Goal: Transaction & Acquisition: Purchase product/service

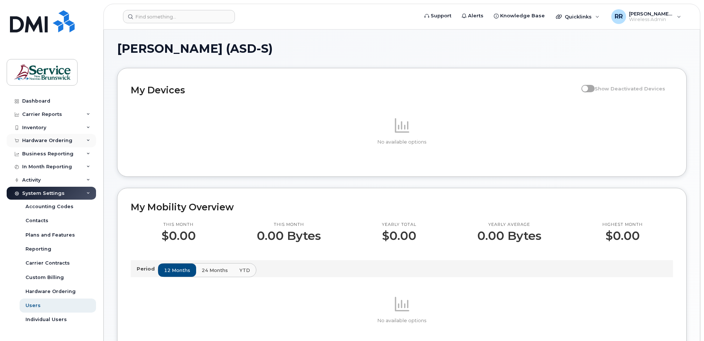
click at [84, 138] on div "Hardware Ordering" at bounding box center [51, 140] width 89 height 13
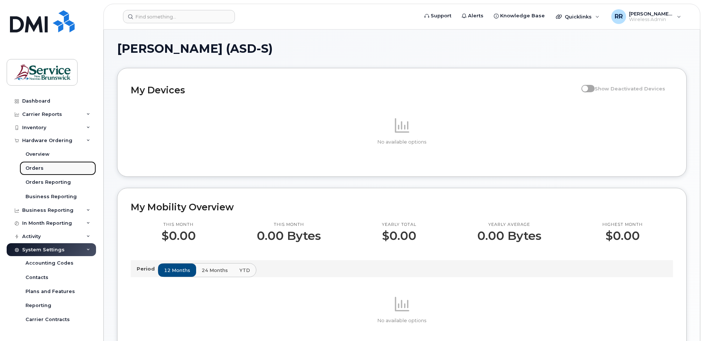
click at [30, 170] on div "Orders" at bounding box center [34, 168] width 18 height 7
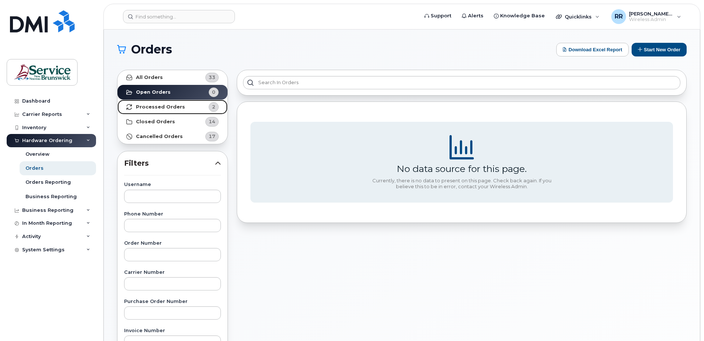
click at [154, 110] on link "Processed Orders 2" at bounding box center [172, 107] width 110 height 15
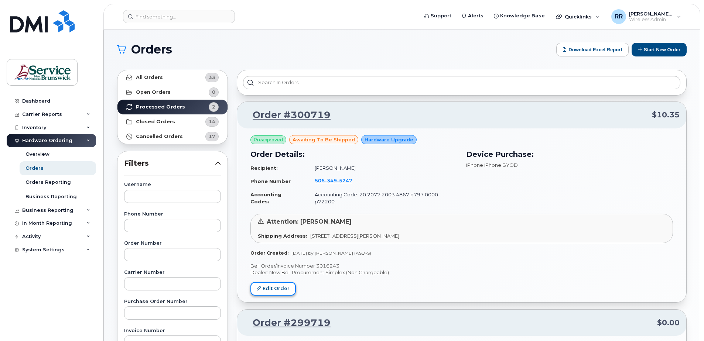
click at [279, 282] on link "Edit Order" at bounding box center [272, 289] width 45 height 14
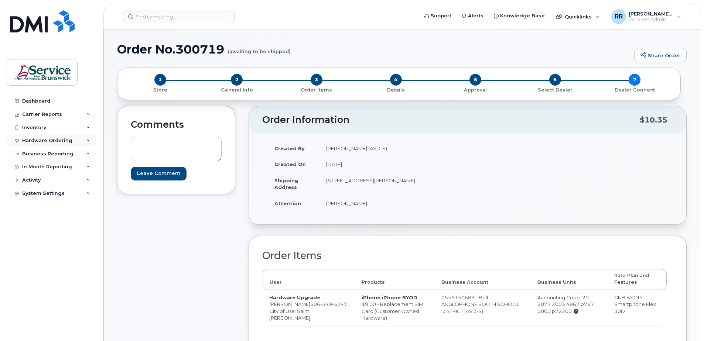
click at [29, 141] on div "Hardware Ordering" at bounding box center [47, 141] width 50 height 6
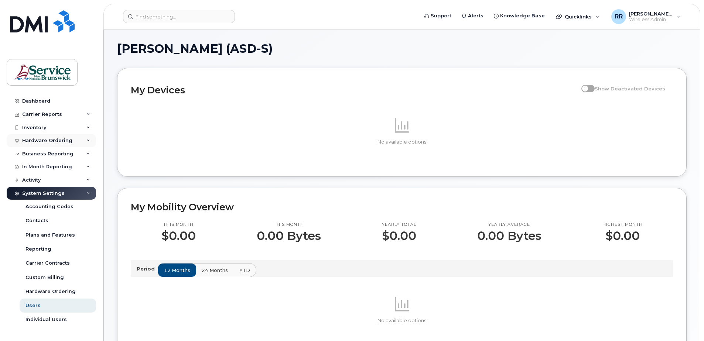
click at [43, 139] on div "Hardware Ordering" at bounding box center [47, 141] width 50 height 6
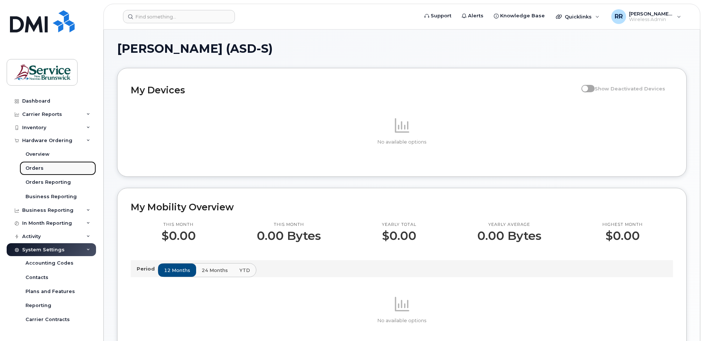
click at [30, 166] on div "Orders" at bounding box center [34, 168] width 18 height 7
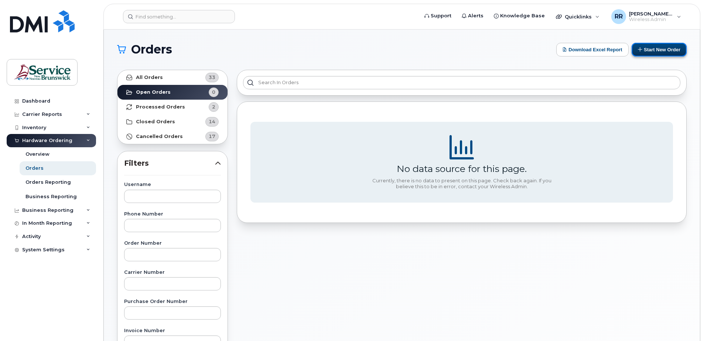
click at [651, 49] on button "Start New Order" at bounding box center [658, 50] width 55 height 14
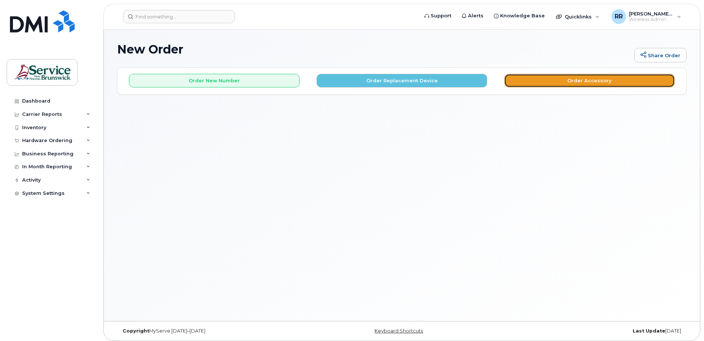
click at [567, 80] on button "Order Accessory" at bounding box center [589, 81] width 171 height 14
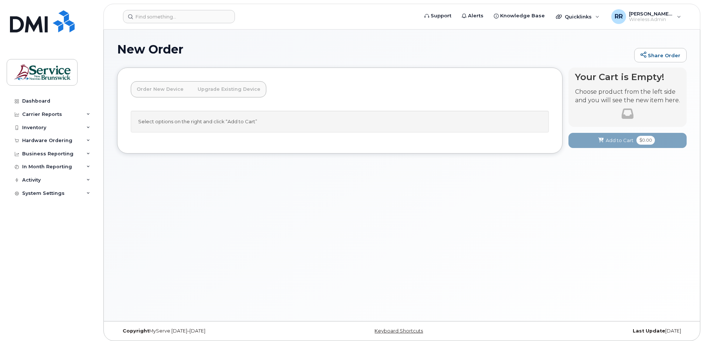
click at [218, 89] on link "Upgrade Existing Device" at bounding box center [229, 89] width 75 height 16
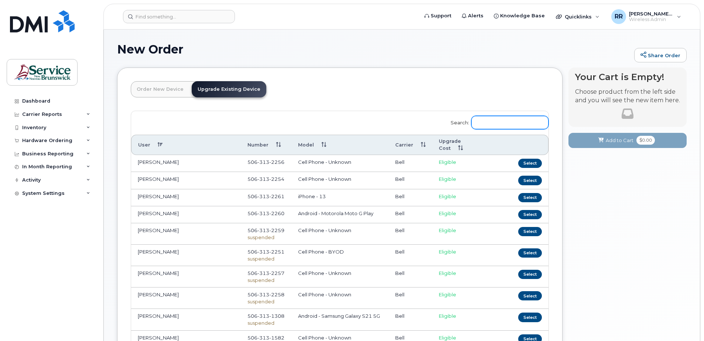
click at [483, 122] on input "Search:" at bounding box center [509, 122] width 77 height 13
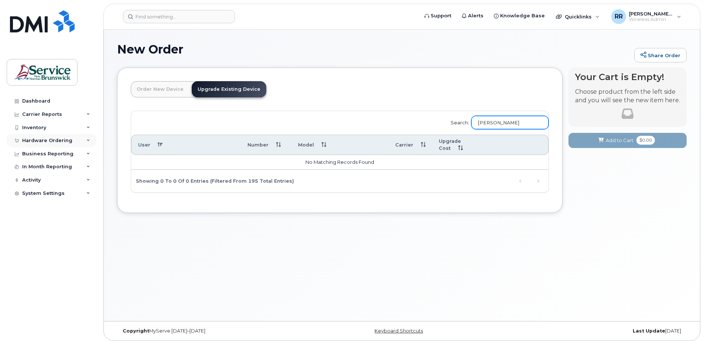
type input "Brad MacDonald"
click at [53, 137] on div "Hardware Ordering" at bounding box center [51, 140] width 89 height 13
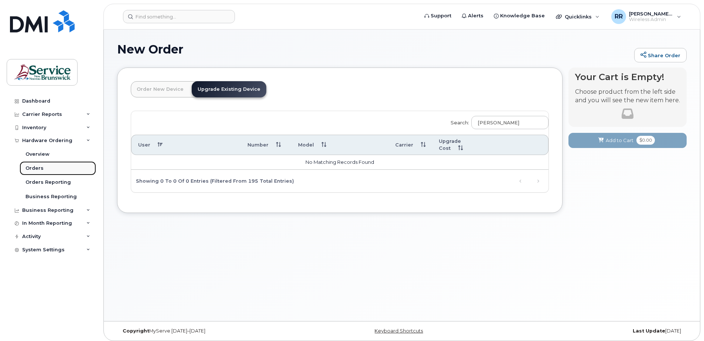
click at [30, 166] on div "Orders" at bounding box center [34, 168] width 18 height 7
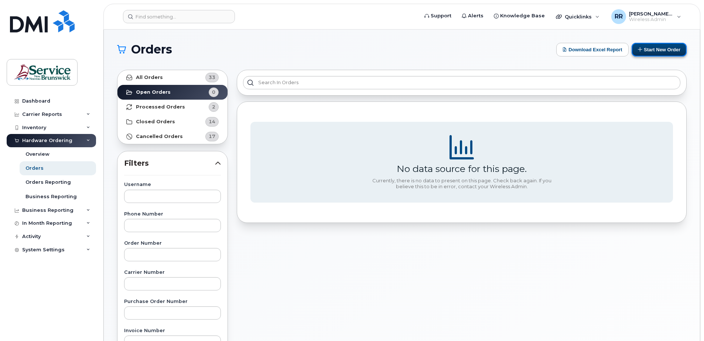
click at [663, 50] on button "Start New Order" at bounding box center [658, 50] width 55 height 14
click at [653, 50] on button "Start New Order" at bounding box center [658, 50] width 55 height 14
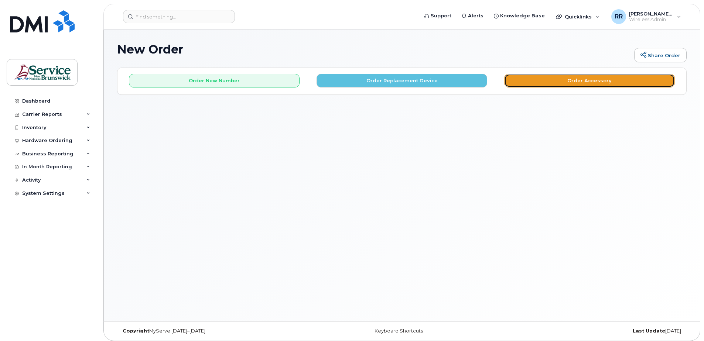
click at [548, 83] on button "Order Accessory" at bounding box center [589, 81] width 171 height 14
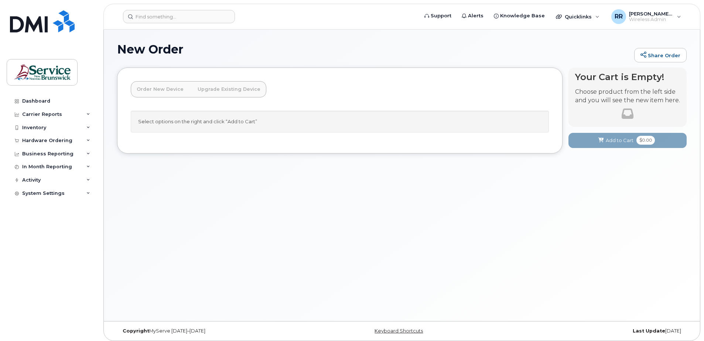
click at [223, 89] on link "Upgrade Existing Device" at bounding box center [229, 89] width 75 height 16
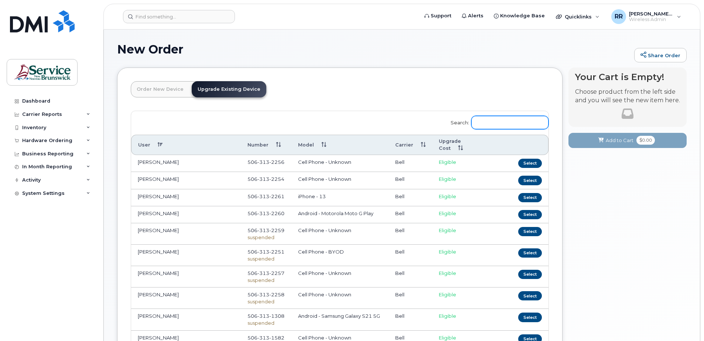
click at [489, 120] on input "Search:" at bounding box center [509, 122] width 77 height 13
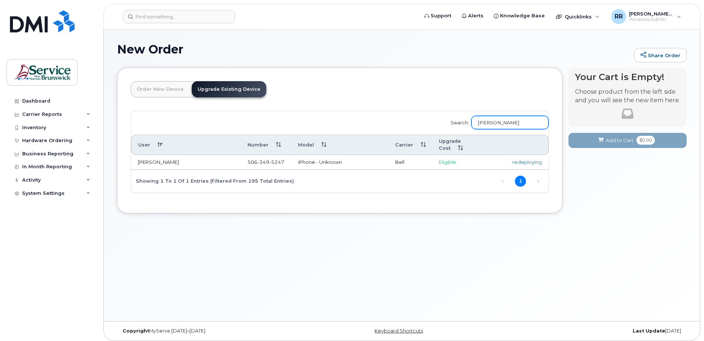
type input "Monica Bonnevie"
click at [457, 257] on div "New Order Share Order × Share This Order If you want to allow others to create …" at bounding box center [402, 176] width 596 height 292
click at [88, 129] on icon at bounding box center [88, 128] width 4 height 4
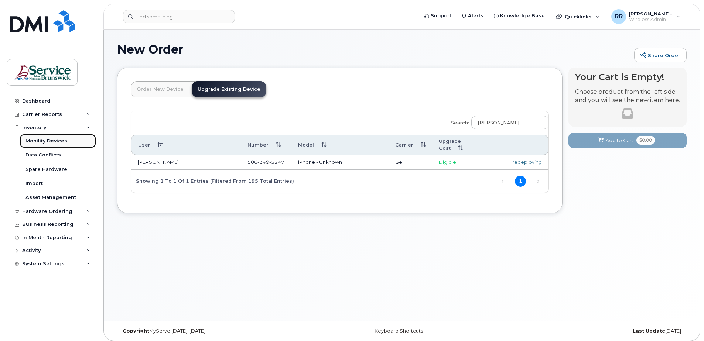
click at [56, 138] on div "Mobility Devices" at bounding box center [46, 141] width 42 height 7
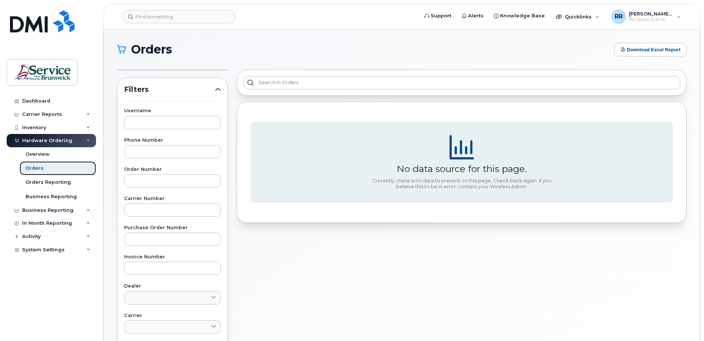
click at [34, 168] on div "Orders" at bounding box center [34, 168] width 18 height 7
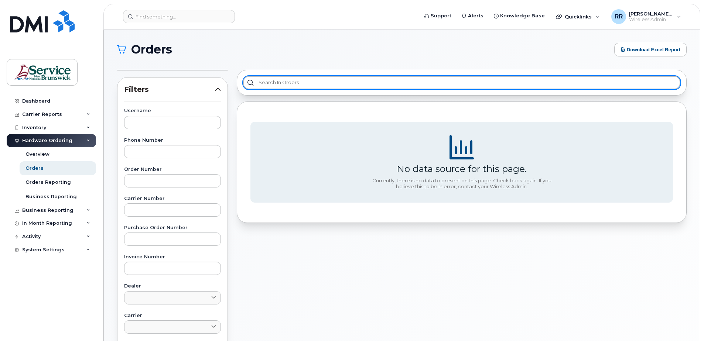
click at [278, 82] on input "text" at bounding box center [461, 82] width 437 height 13
type input "300719"
click at [287, 85] on input "300719" at bounding box center [461, 82] width 437 height 13
drag, startPoint x: 282, startPoint y: 85, endPoint x: 257, endPoint y: 81, distance: 25.4
click at [257, 81] on input "300719" at bounding box center [461, 82] width 437 height 13
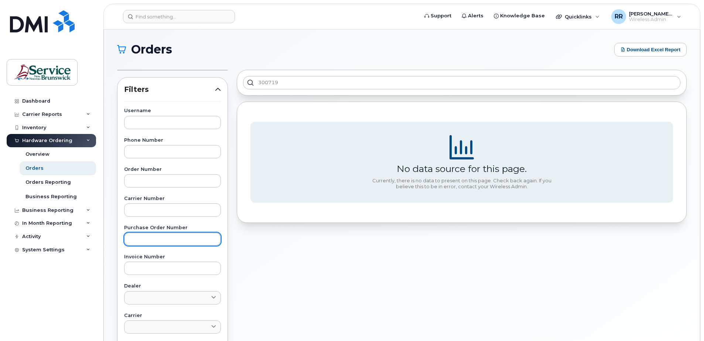
click at [148, 240] on input "text" at bounding box center [172, 239] width 97 height 13
paste input "300719"
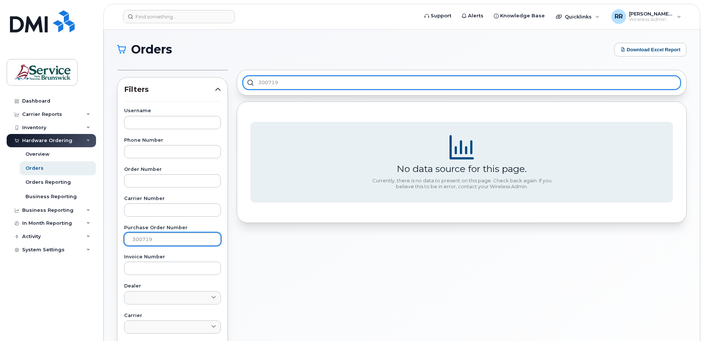
type input "300719"
click at [289, 81] on input "300719" at bounding box center [461, 82] width 437 height 13
type input "3"
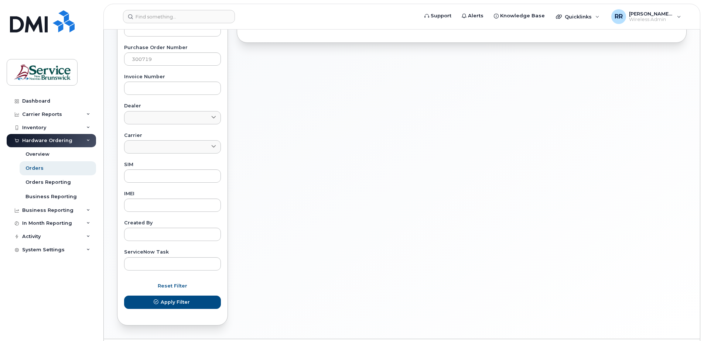
scroll to position [202, 0]
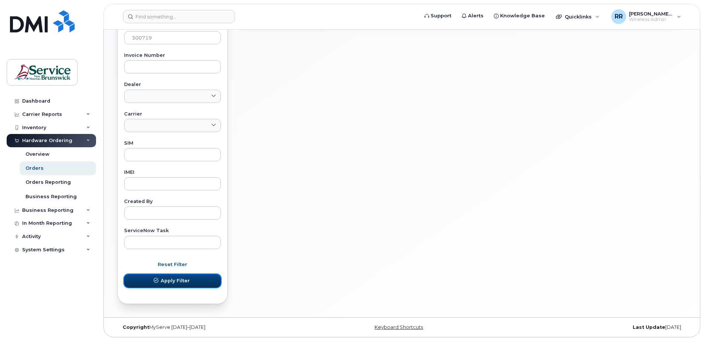
click at [170, 282] on span "Apply Filter" at bounding box center [175, 280] width 29 height 7
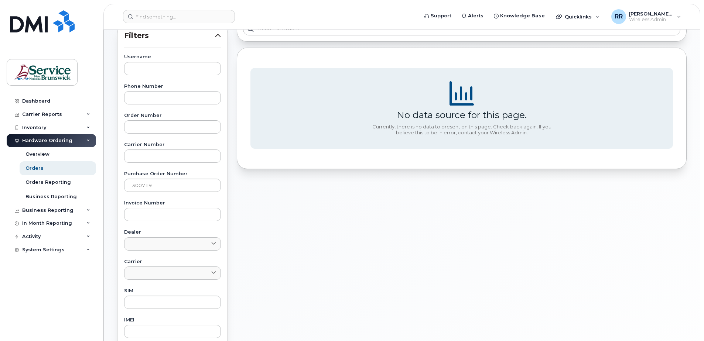
scroll to position [0, 0]
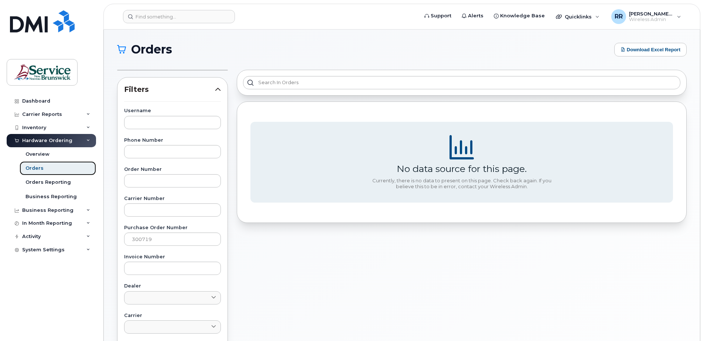
click at [29, 166] on div "Orders" at bounding box center [34, 168] width 18 height 7
click at [30, 165] on div "Orders" at bounding box center [34, 168] width 18 height 7
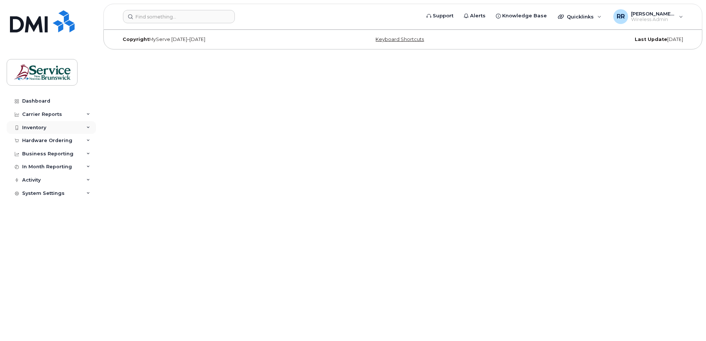
click at [34, 127] on div "Inventory" at bounding box center [34, 128] width 24 height 6
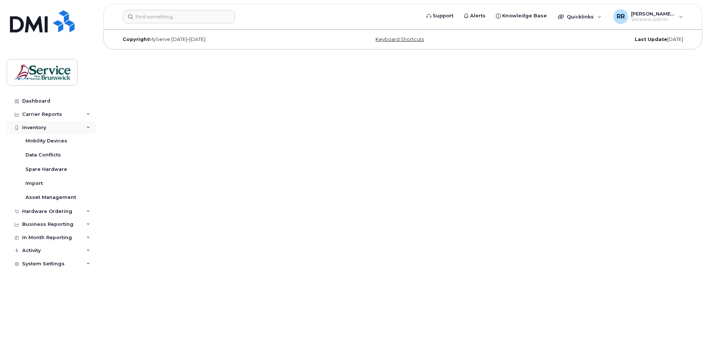
click at [87, 128] on icon at bounding box center [88, 128] width 4 height 4
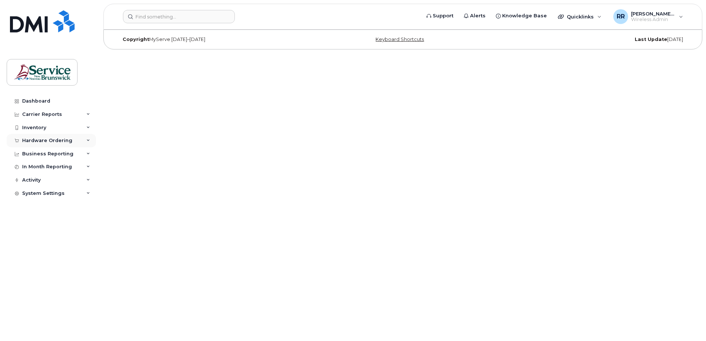
click at [60, 145] on div "Hardware Ordering" at bounding box center [51, 140] width 89 height 13
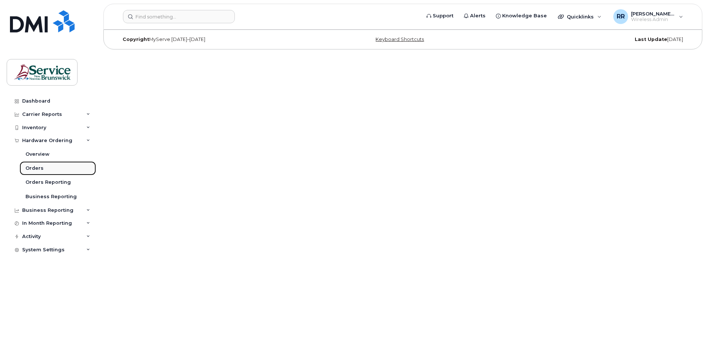
click at [34, 169] on div "Orders" at bounding box center [34, 168] width 18 height 7
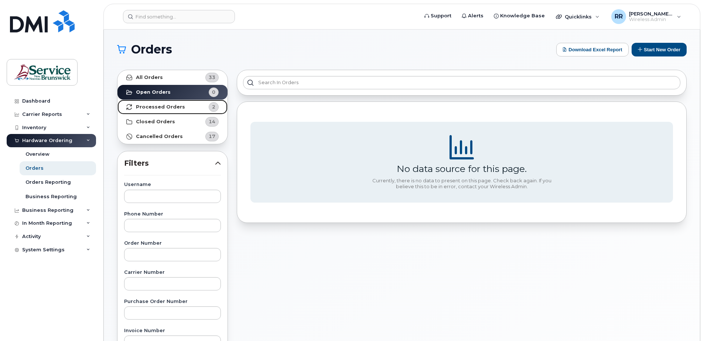
click at [157, 107] on strong "Processed Orders" at bounding box center [160, 107] width 49 height 6
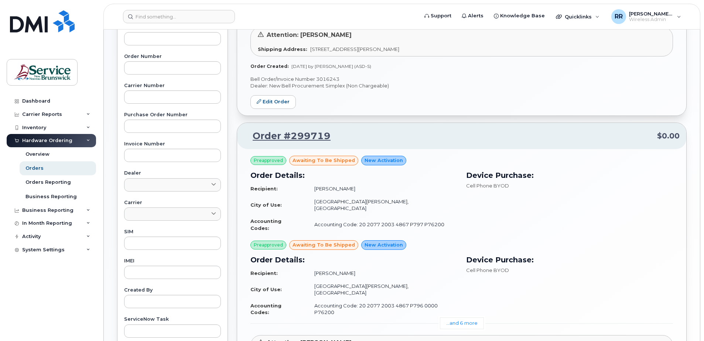
scroll to position [168, 0]
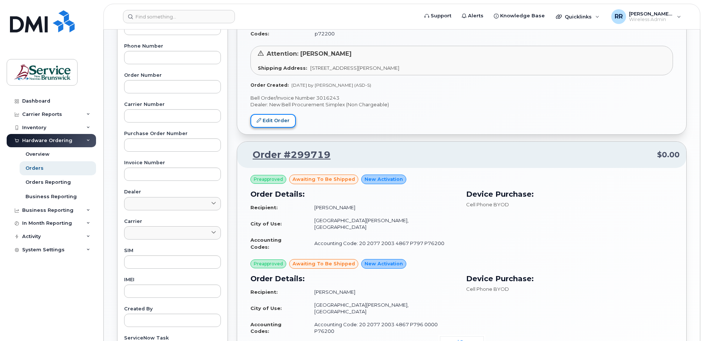
drag, startPoint x: 276, startPoint y: 113, endPoint x: 289, endPoint y: 113, distance: 12.9
click at [276, 114] on link "Edit Order" at bounding box center [272, 121] width 45 height 14
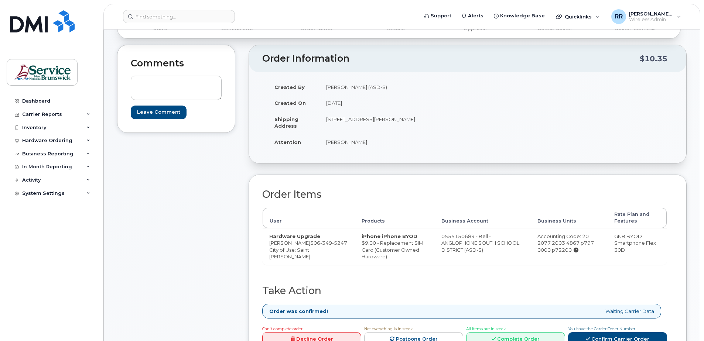
scroll to position [111, 0]
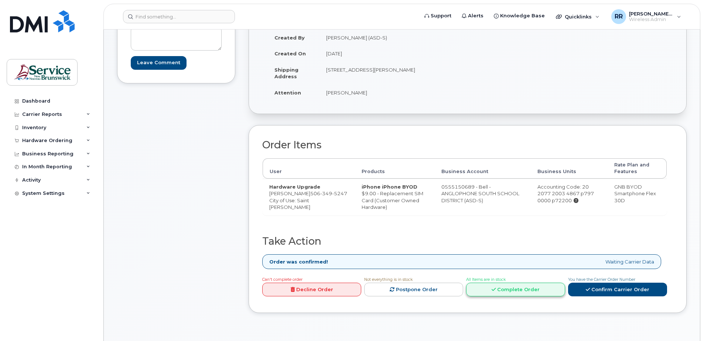
click at [526, 296] on link "Complete Order" at bounding box center [515, 290] width 99 height 14
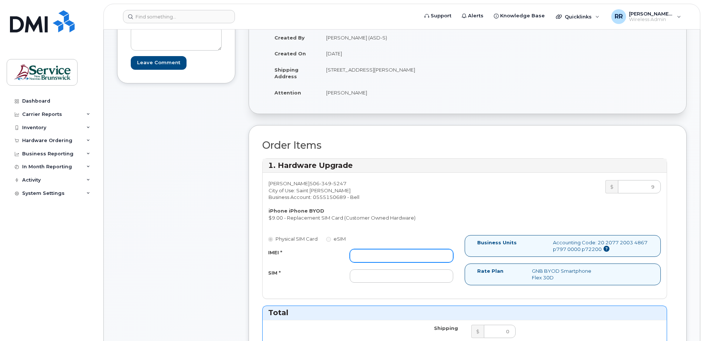
click at [367, 254] on input "IMEI *" at bounding box center [401, 255] width 103 height 13
click at [359, 273] on input "SIM *" at bounding box center [401, 275] width 103 height 13
click at [365, 252] on input "IMEI *" at bounding box center [401, 255] width 103 height 13
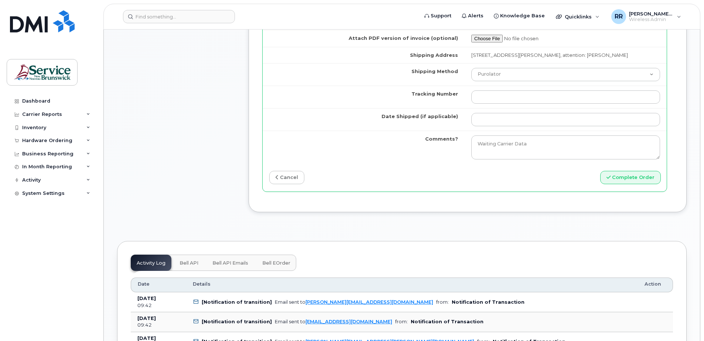
scroll to position [628, 0]
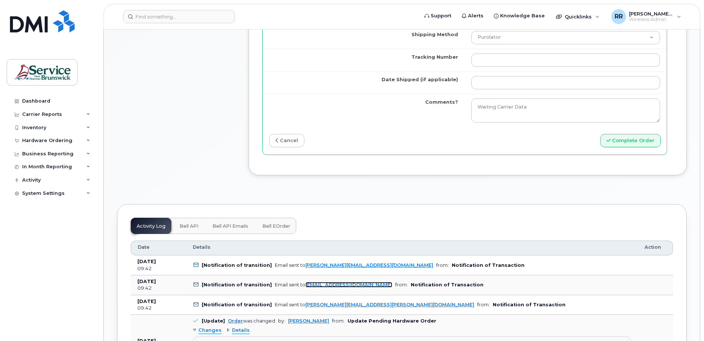
click at [310, 286] on link "kadams@dminc.com" at bounding box center [348, 285] width 87 height 6
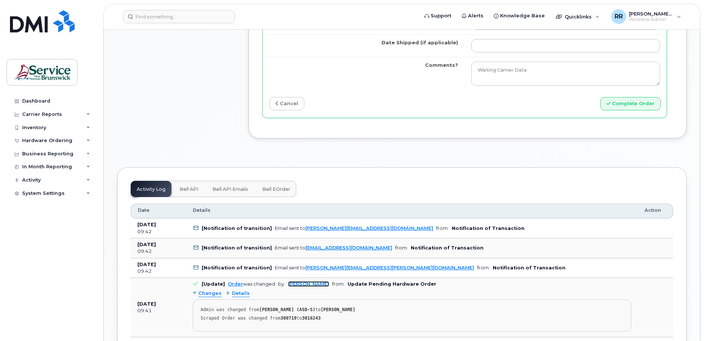
click at [296, 283] on link "Karla Adams" at bounding box center [308, 284] width 41 height 6
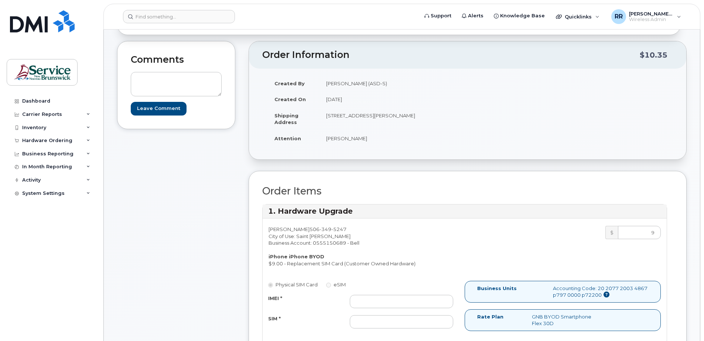
scroll to position [111, 0]
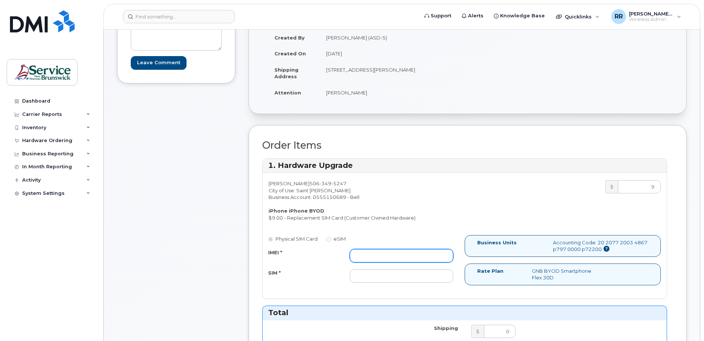
click at [357, 252] on input "IMEI *" at bounding box center [401, 255] width 103 height 13
click at [351, 276] on input "SIM *" at bounding box center [401, 275] width 103 height 13
click at [364, 256] on input "IMEI *" at bounding box center [401, 255] width 103 height 13
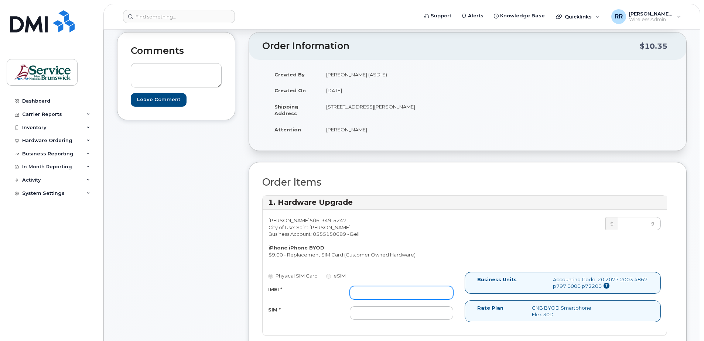
scroll to position [0, 0]
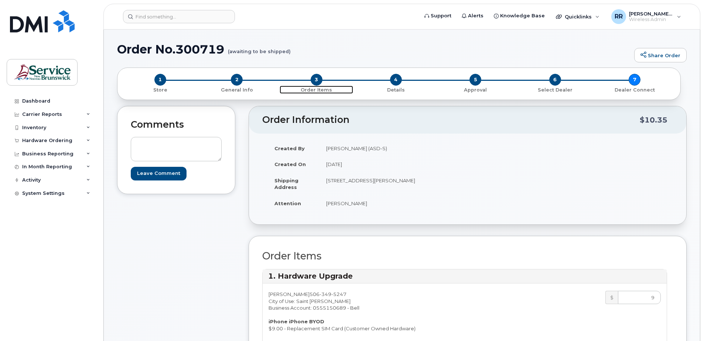
click at [313, 84] on span "3" at bounding box center [316, 80] width 12 height 12
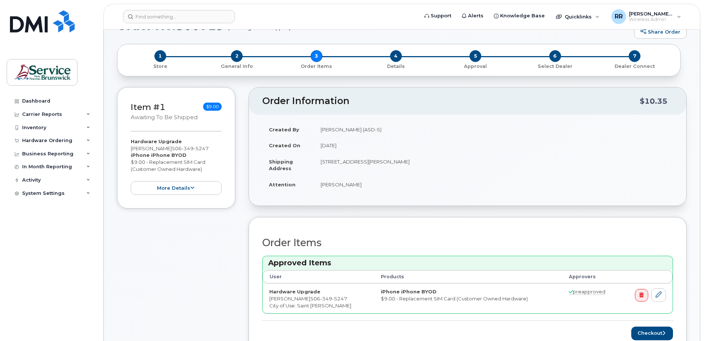
scroll to position [37, 0]
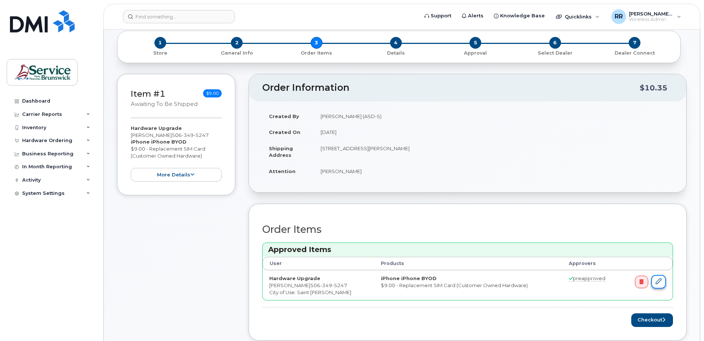
click at [657, 281] on icon at bounding box center [658, 281] width 6 height 6
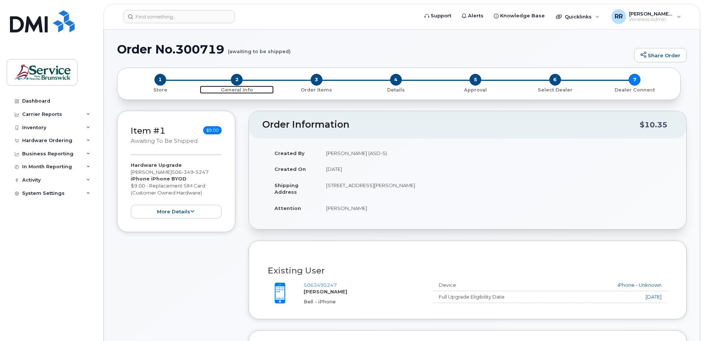
click at [236, 82] on span "2" at bounding box center [237, 80] width 12 height 12
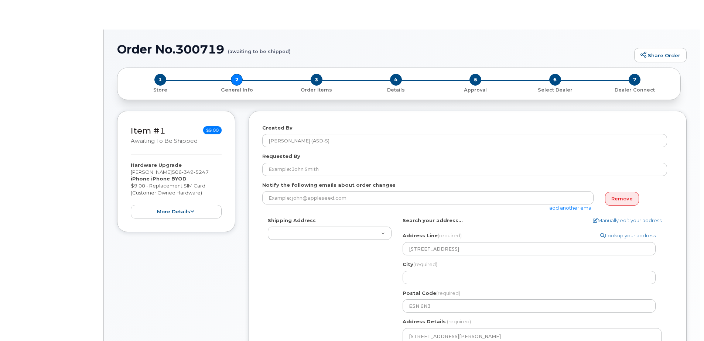
select select
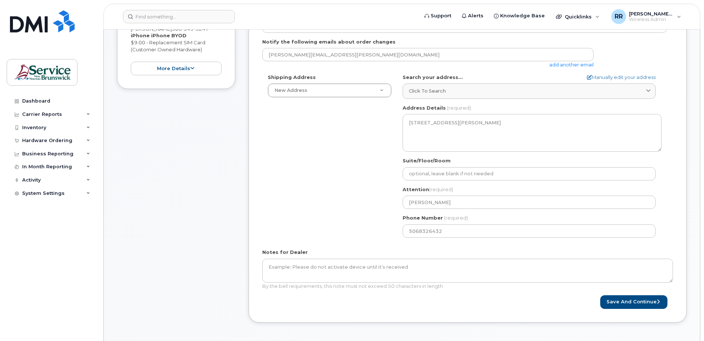
scroll to position [148, 0]
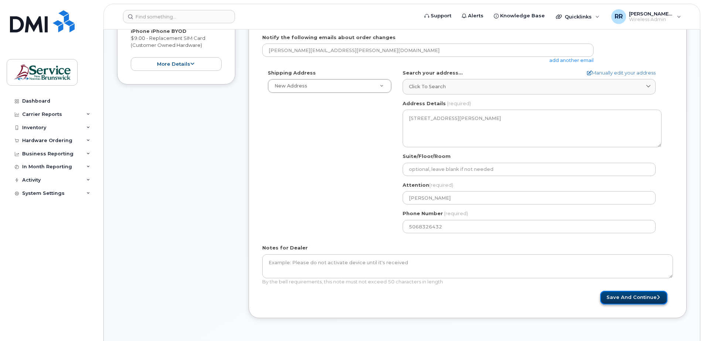
click at [622, 296] on button "Save and Continue" at bounding box center [633, 298] width 67 height 14
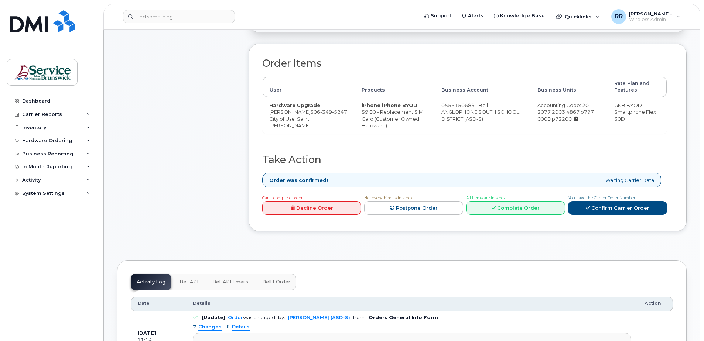
scroll to position [185, 0]
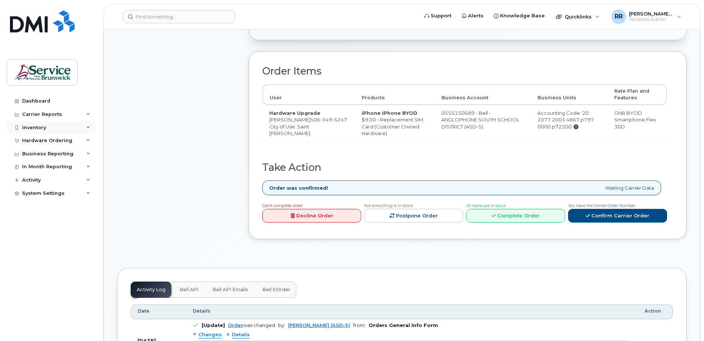
click at [38, 125] on div "Inventory" at bounding box center [34, 128] width 24 height 6
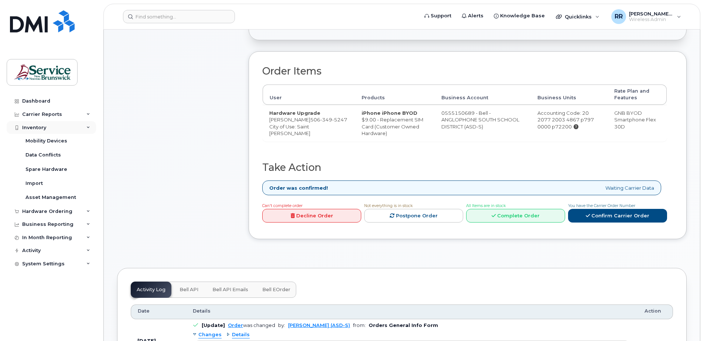
click at [85, 126] on div "Inventory" at bounding box center [51, 127] width 89 height 13
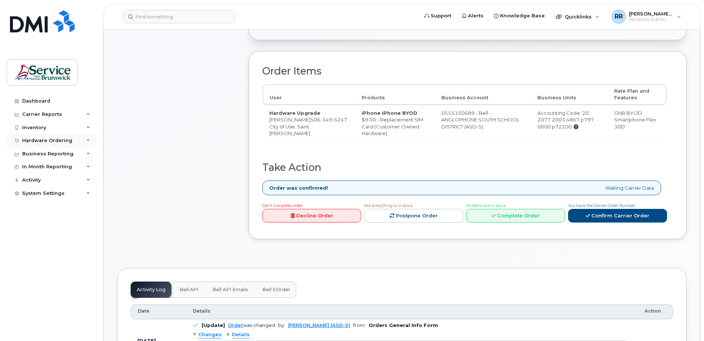
click at [85, 142] on div "Hardware Ordering" at bounding box center [51, 140] width 89 height 13
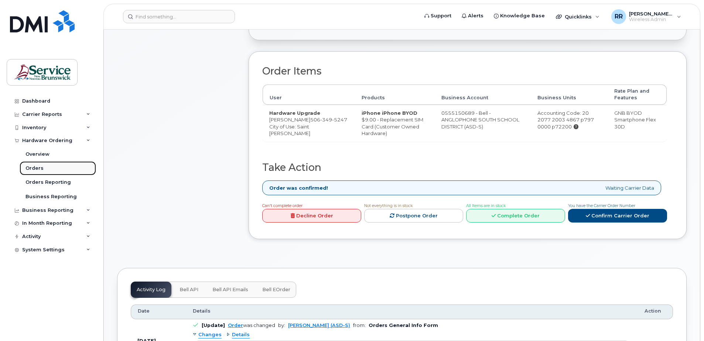
click at [33, 169] on div "Orders" at bounding box center [34, 168] width 18 height 7
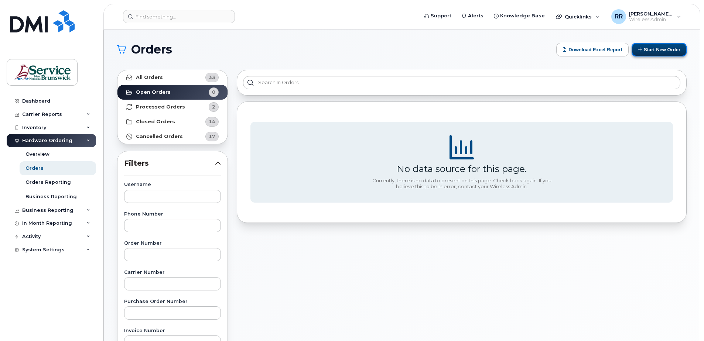
click at [656, 48] on button "Start New Order" at bounding box center [658, 50] width 55 height 14
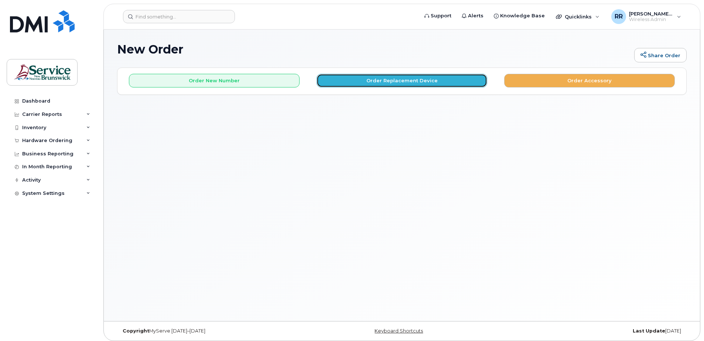
click at [377, 83] on button "Order Replacement Device" at bounding box center [401, 81] width 171 height 14
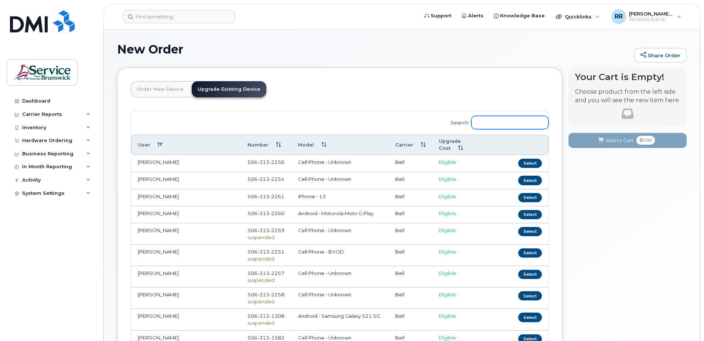
click at [480, 124] on input "Search:" at bounding box center [509, 122] width 77 height 13
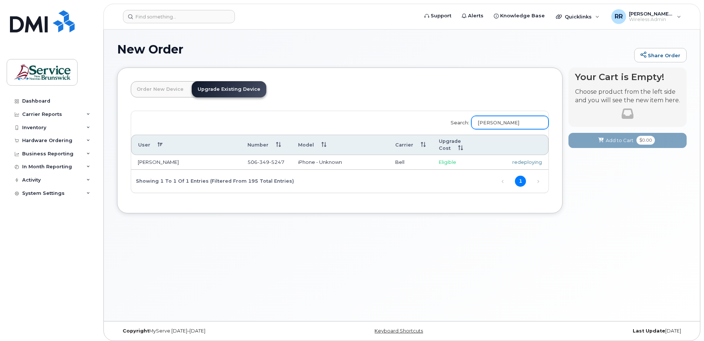
type input "[PERSON_NAME]"
click at [535, 181] on link "Next" at bounding box center [537, 181] width 11 height 11
click at [502, 181] on link "Previous" at bounding box center [502, 181] width 11 height 11
click at [173, 94] on link "Order New Device" at bounding box center [160, 89] width 59 height 16
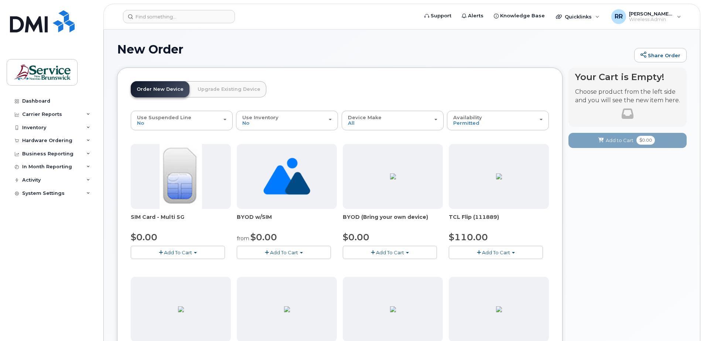
click at [382, 251] on span "Add To Cart" at bounding box center [390, 253] width 28 height 6
click at [207, 90] on link "Upgrade Existing Device" at bounding box center [229, 89] width 75 height 16
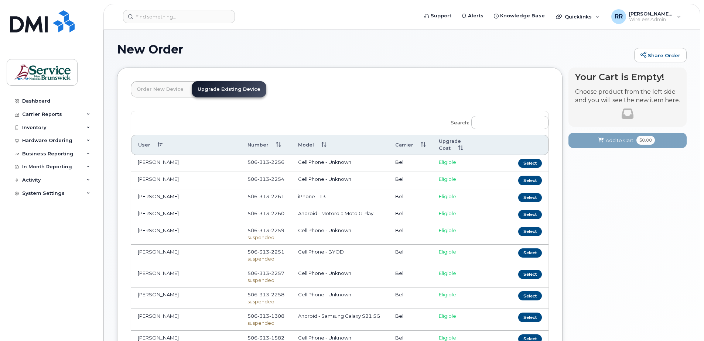
click at [209, 89] on link "Upgrade Existing Device" at bounding box center [229, 89] width 75 height 16
click at [59, 142] on div "Hardware Ordering" at bounding box center [47, 141] width 50 height 6
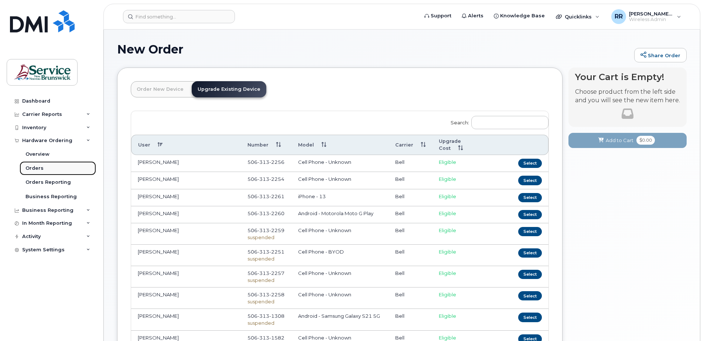
click at [38, 169] on div "Orders" at bounding box center [34, 168] width 18 height 7
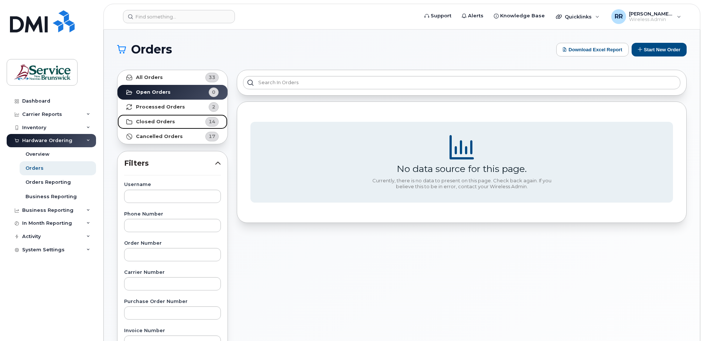
click at [162, 121] on strong "Closed Orders" at bounding box center [155, 122] width 39 height 6
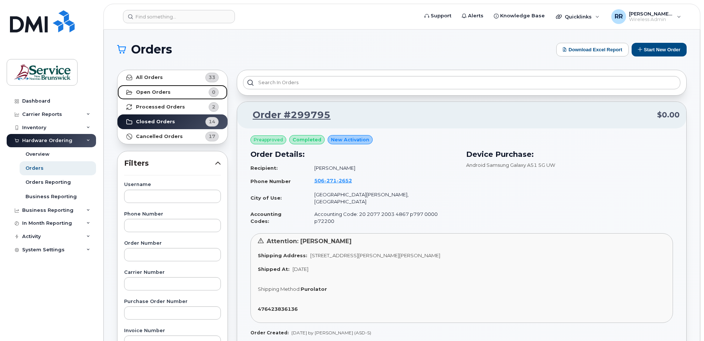
click at [154, 92] on strong "Open Orders" at bounding box center [153, 92] width 35 height 6
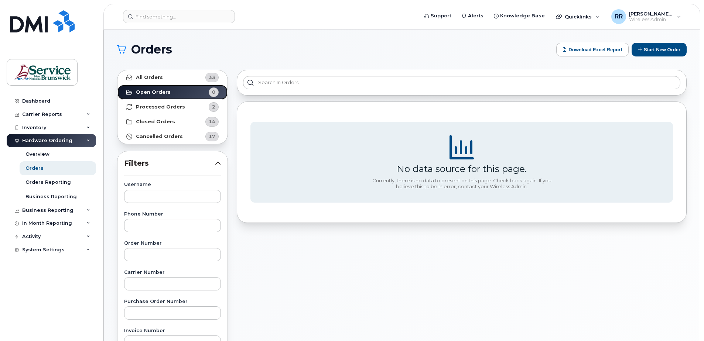
click at [154, 92] on strong "Open Orders" at bounding box center [153, 92] width 35 height 6
click at [147, 106] on strong "Processed Orders" at bounding box center [160, 107] width 49 height 6
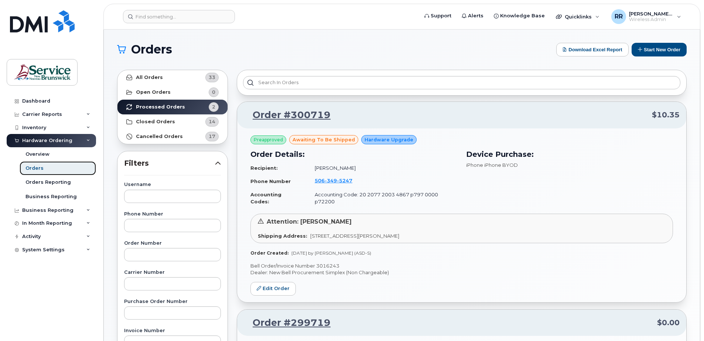
click at [31, 166] on div "Orders" at bounding box center [34, 168] width 18 height 7
click at [665, 49] on button "Start New Order" at bounding box center [658, 50] width 55 height 14
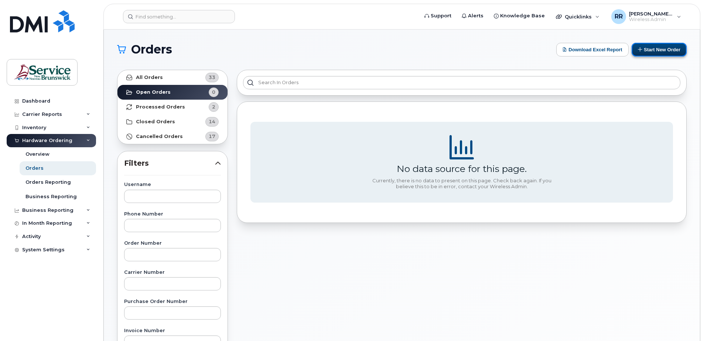
click at [654, 47] on button "Start New Order" at bounding box center [658, 50] width 55 height 14
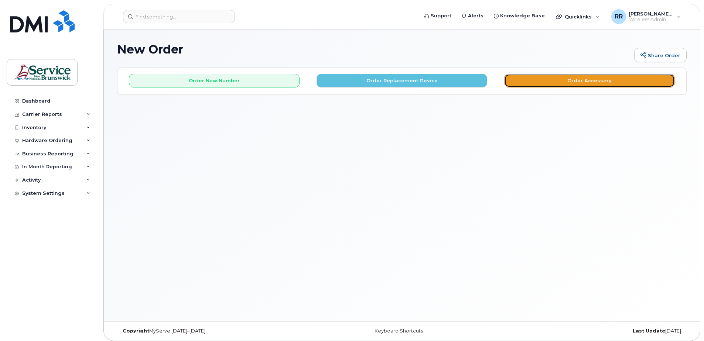
click at [604, 82] on button "Order Accessory" at bounding box center [589, 81] width 171 height 14
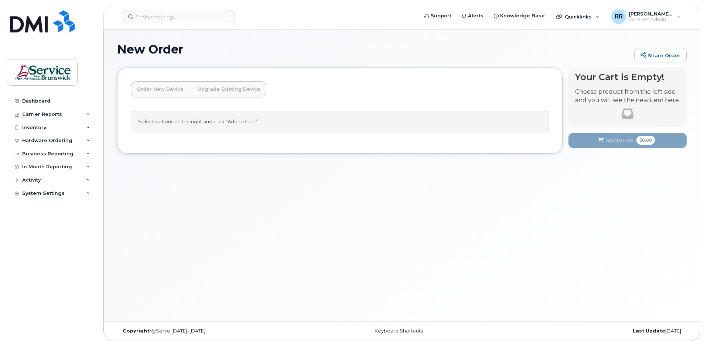
click at [220, 90] on link "Upgrade Existing Device" at bounding box center [229, 89] width 75 height 16
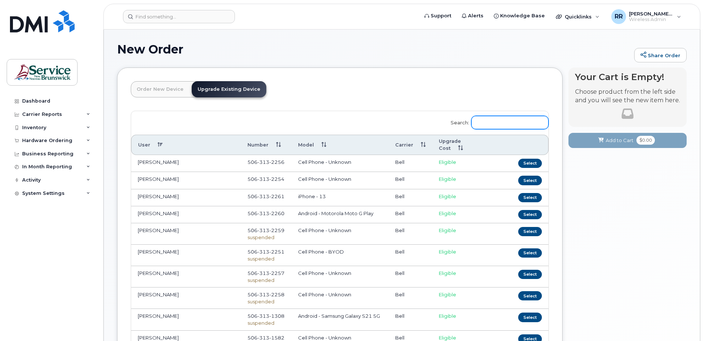
click at [505, 123] on input "Search:" at bounding box center [509, 122] width 77 height 13
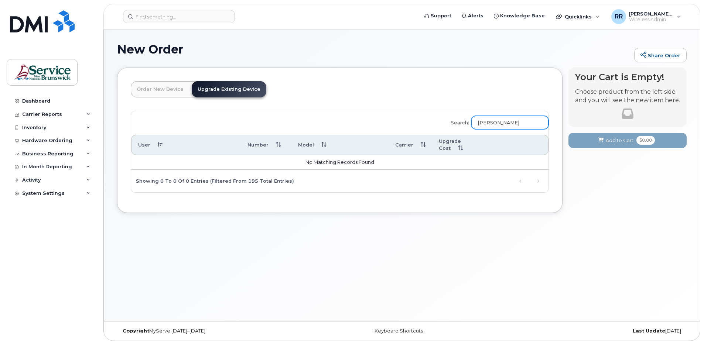
click at [534, 124] on input "Brad MacDonald" at bounding box center [509, 122] width 77 height 13
click at [536, 120] on input "Brad MacDonald" at bounding box center [509, 122] width 77 height 13
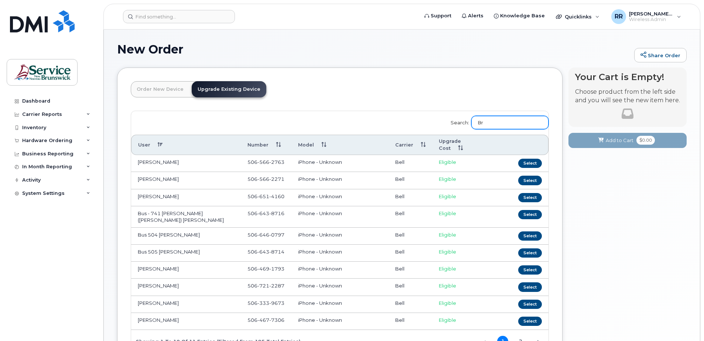
type input "B"
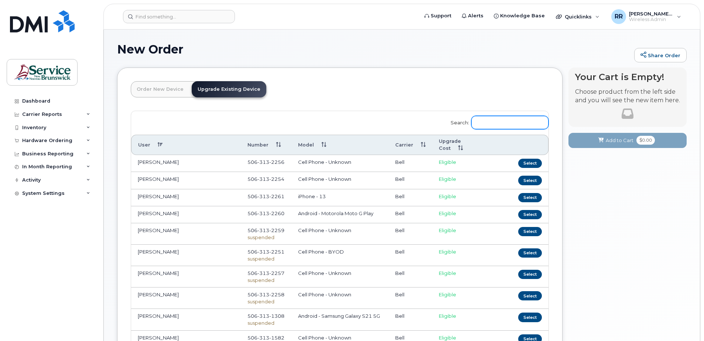
click at [505, 121] on input "Search:" at bounding box center [509, 122] width 77 height 13
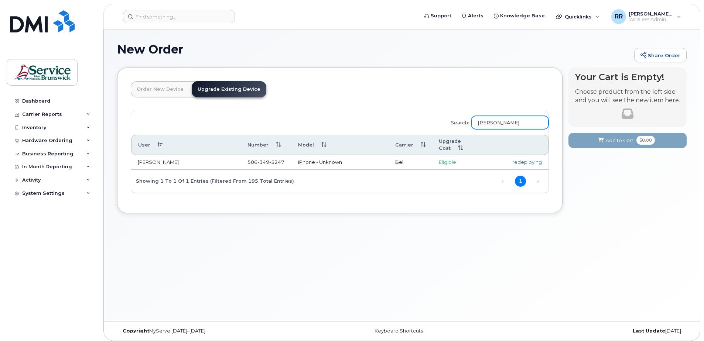
type input "monica bonnevie"
click at [517, 164] on div "redeploying" at bounding box center [518, 162] width 48 height 7
click at [536, 182] on link "Next" at bounding box center [537, 181] width 11 height 11
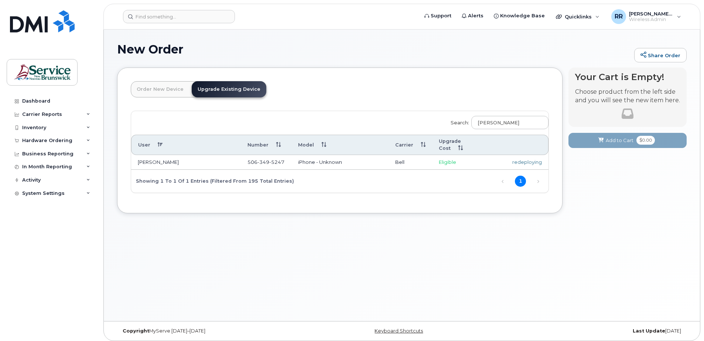
click at [338, 164] on td "iPhone - Unknown" at bounding box center [339, 162] width 97 height 15
click at [336, 162] on td "iPhone - Unknown" at bounding box center [339, 162] width 97 height 15
click at [443, 161] on span "Eligible" at bounding box center [447, 162] width 17 height 6
drag, startPoint x: 443, startPoint y: 161, endPoint x: 439, endPoint y: 167, distance: 7.5
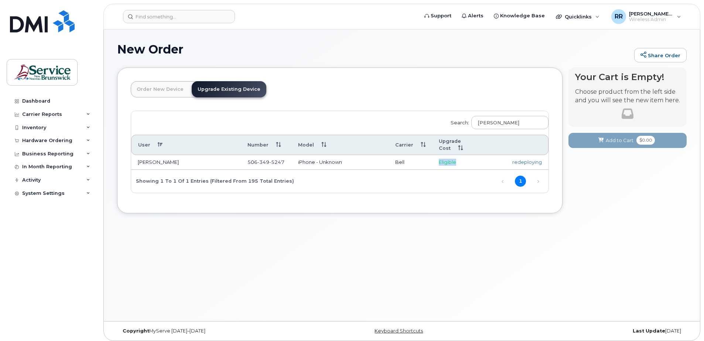
click at [439, 167] on td "Eligible" at bounding box center [459, 162] width 55 height 15
drag, startPoint x: 443, startPoint y: 260, endPoint x: 458, endPoint y: 248, distance: 19.2
click at [443, 259] on div "New Order Share Order × Share This Order If you want to allow others to create …" at bounding box center [402, 176] width 596 height 292
click at [522, 164] on div "redeploying" at bounding box center [518, 162] width 48 height 7
click at [144, 145] on th "User" at bounding box center [186, 145] width 110 height 21
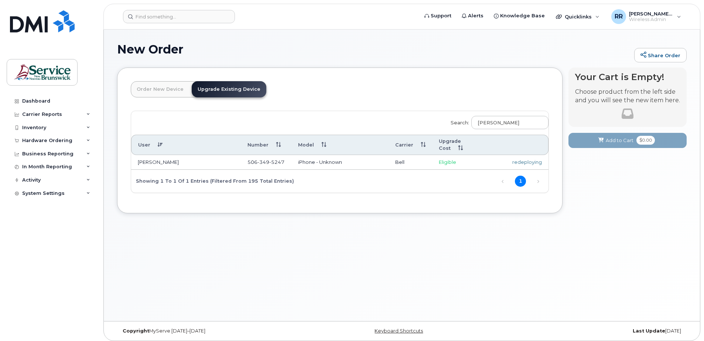
click at [144, 145] on th "User" at bounding box center [186, 145] width 110 height 21
click at [305, 148] on th "Model" at bounding box center [339, 145] width 97 height 21
click at [305, 146] on th "Model" at bounding box center [339, 145] width 97 height 21
click at [242, 88] on link "Upgrade Existing Device" at bounding box center [229, 89] width 75 height 16
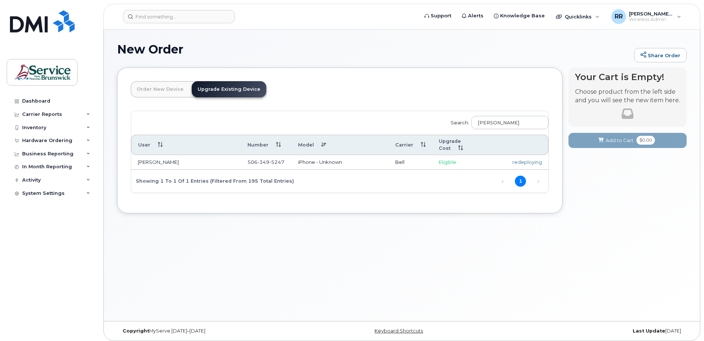
click at [147, 88] on link "Order New Device" at bounding box center [160, 89] width 59 height 16
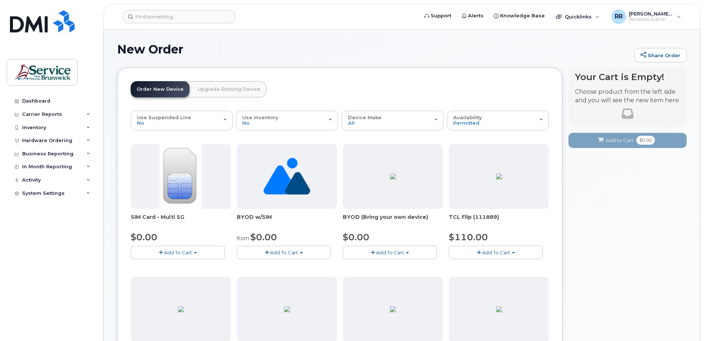
click at [204, 92] on link "Upgrade Existing Device" at bounding box center [229, 89] width 75 height 16
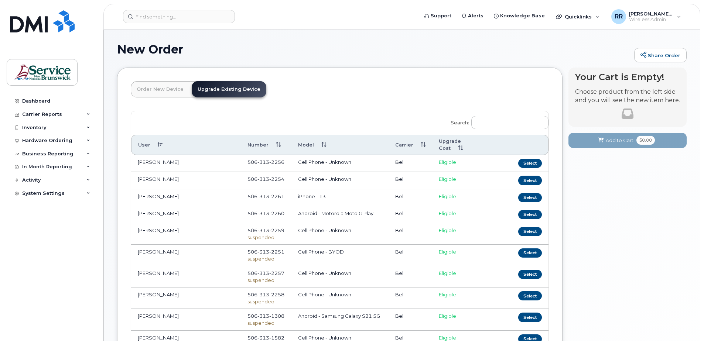
click at [158, 89] on link "Order New Device" at bounding box center [160, 89] width 59 height 16
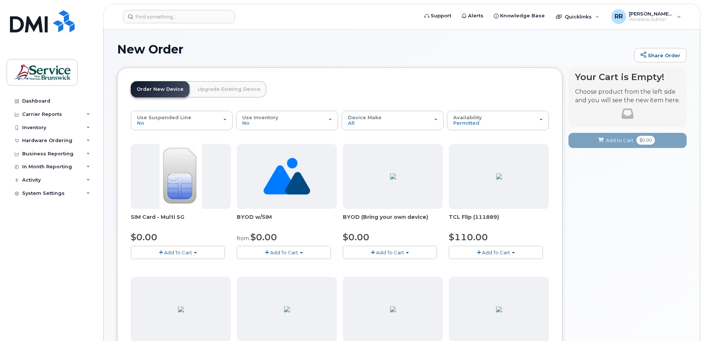
click at [385, 251] on span "Add To Cart" at bounding box center [390, 253] width 28 height 6
click at [381, 273] on link "$0.00 - 30-day activation" at bounding box center [381, 275] width 75 height 9
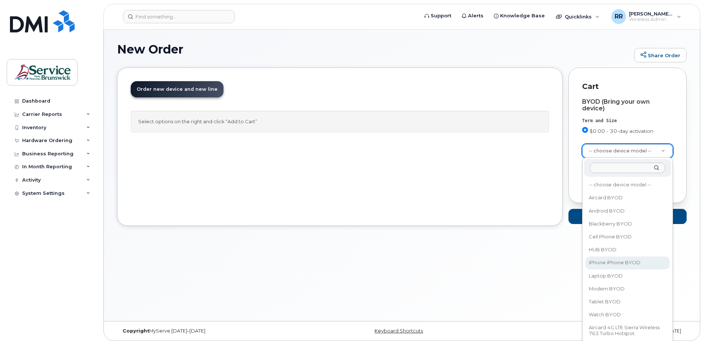
select select "2421"
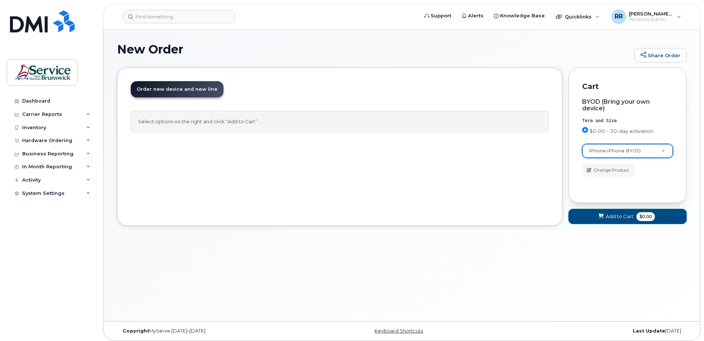
click at [619, 216] on span "Add to Cart" at bounding box center [619, 216] width 28 height 7
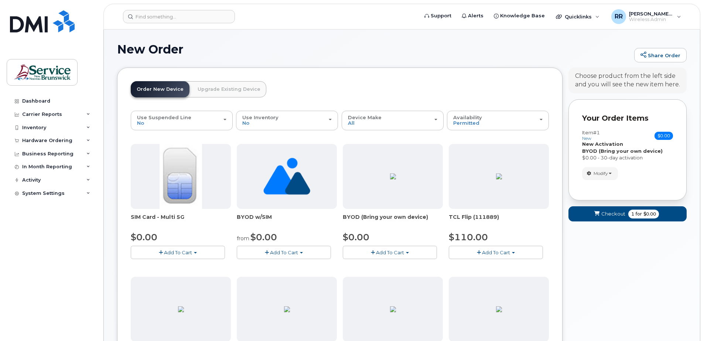
click at [390, 253] on span "Add To Cart" at bounding box center [390, 253] width 28 height 6
click at [375, 274] on link "$0.00 - 30-day activation" at bounding box center [381, 275] width 75 height 9
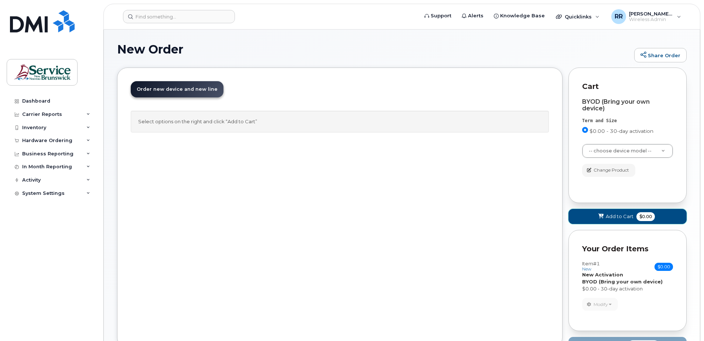
click at [610, 215] on span "Add to Cart" at bounding box center [619, 216] width 28 height 7
click at [560, 78] on div "Order New Device Upgrade Existing Device Order new device and new line Order ne…" at bounding box center [339, 208] width 445 height 281
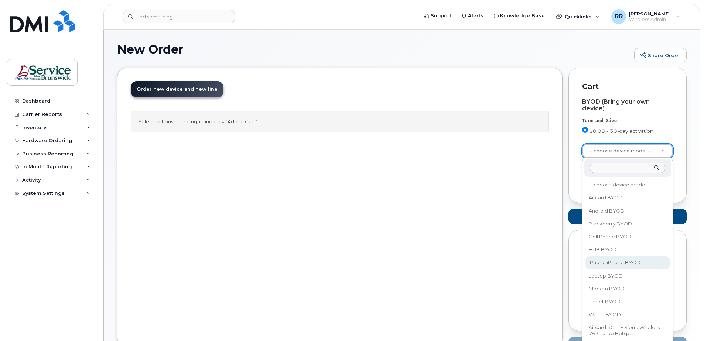
select select "2421"
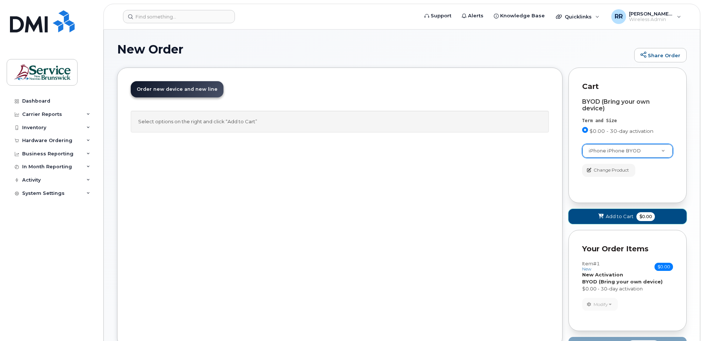
click at [621, 215] on span "Add to Cart" at bounding box center [619, 216] width 28 height 7
